Goal: Obtain resource: Obtain resource

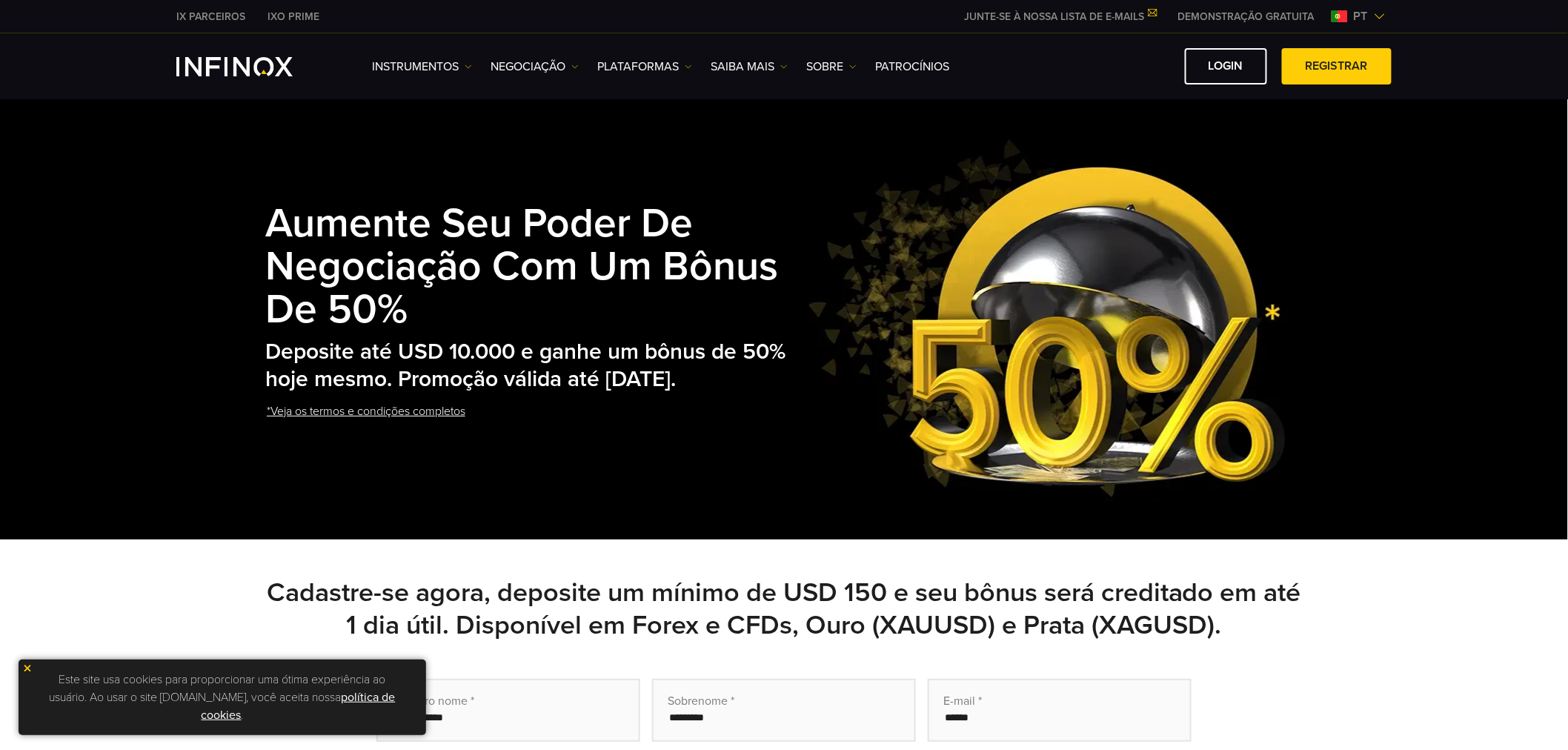
click at [1338, 11] on img at bounding box center [1340, 16] width 16 height 11
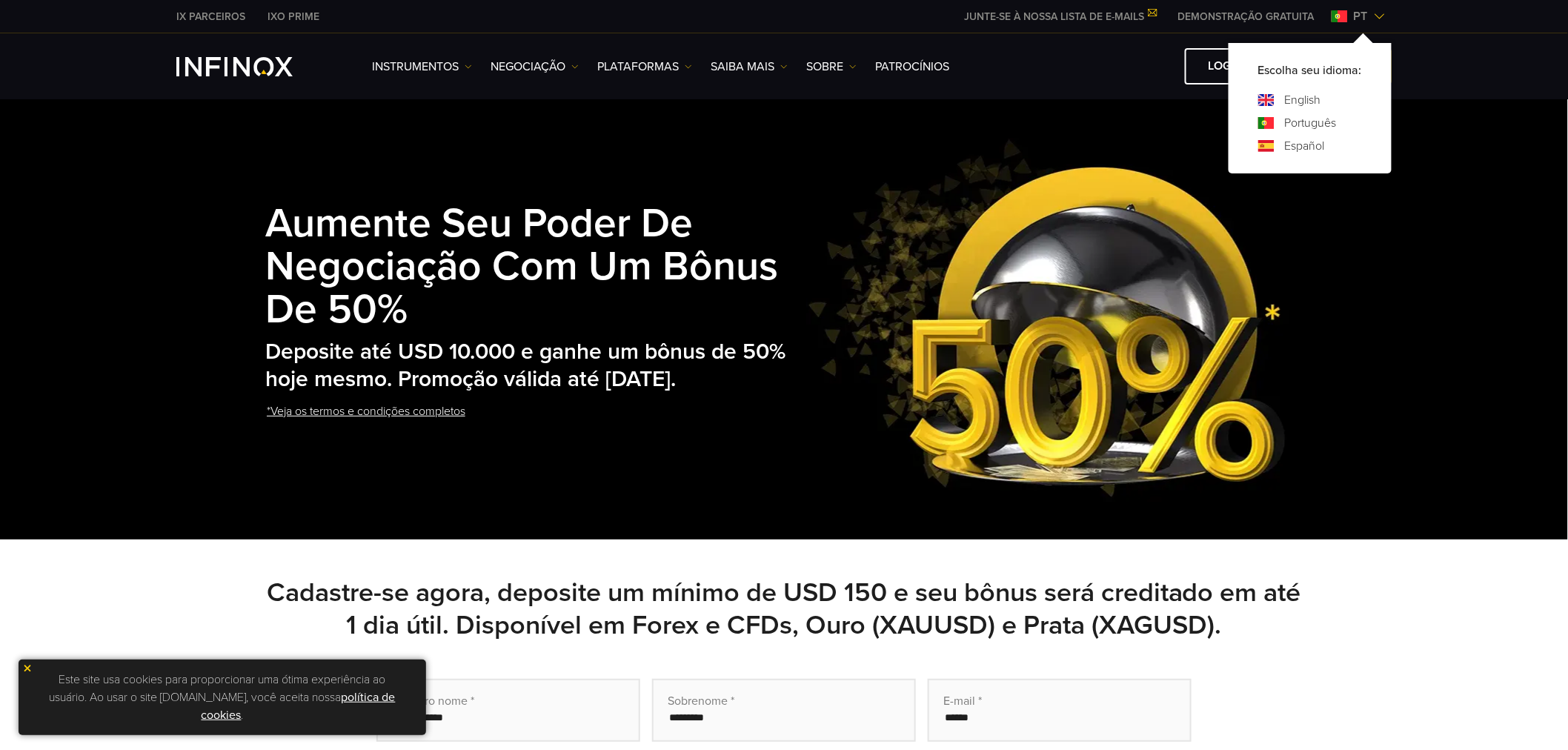
click at [1446, 149] on div "Aumente seu poder de negociação com um bônus de 50% Deposite até USD 10.000 e g…" at bounding box center [784, 318] width 1568 height 441
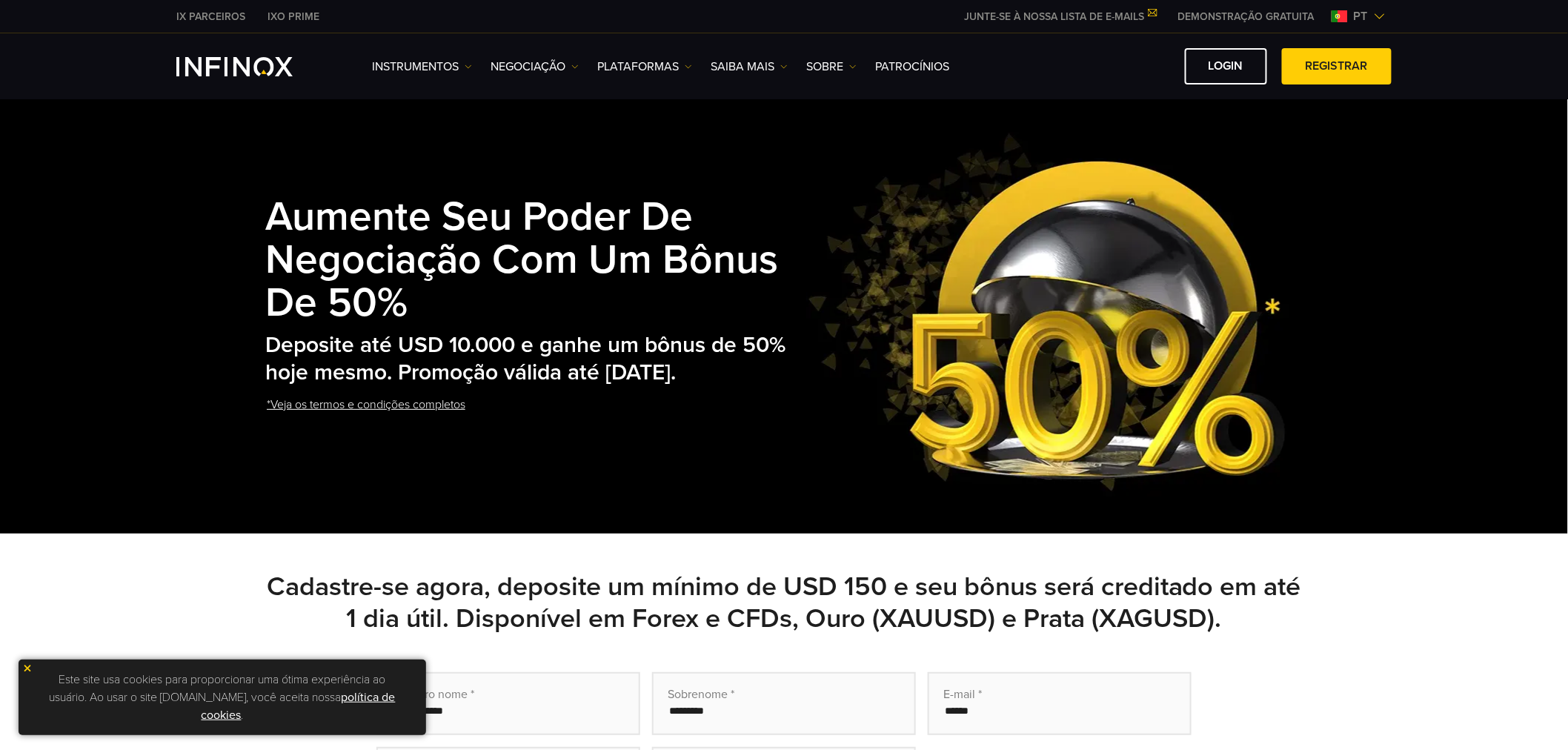
click at [387, 414] on link "*Veja os termos e condições completos" at bounding box center [366, 405] width 202 height 36
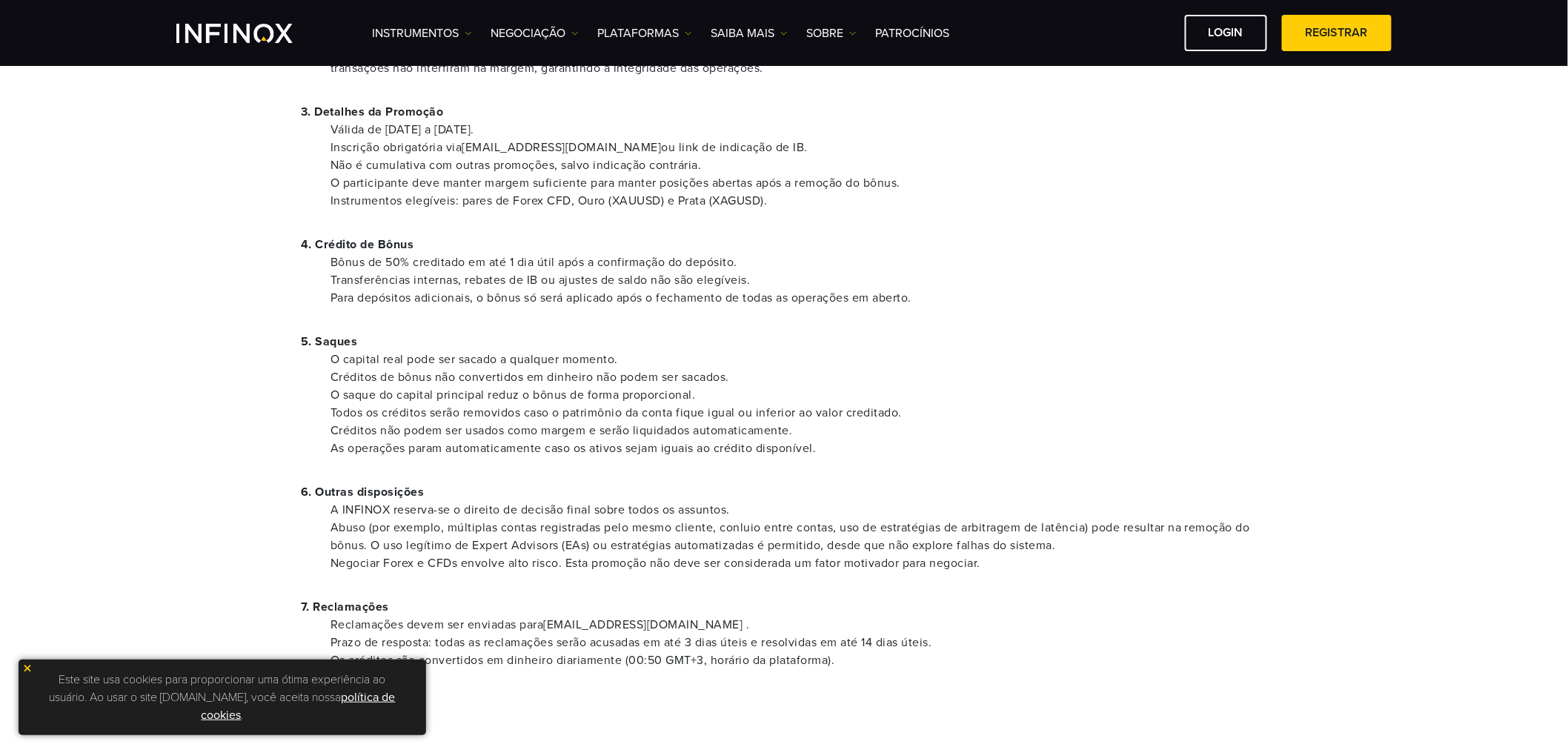
scroll to position [329, 0]
